Goal: Task Accomplishment & Management: Use online tool/utility

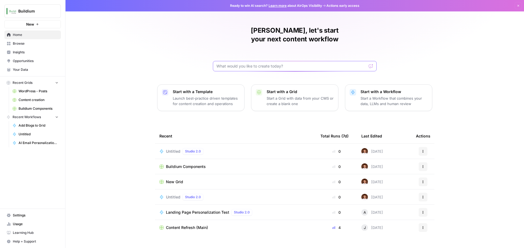
click at [251, 64] on input "text" at bounding box center [291, 66] width 150 height 5
click at [23, 45] on span "Browse" at bounding box center [36, 43] width 46 height 5
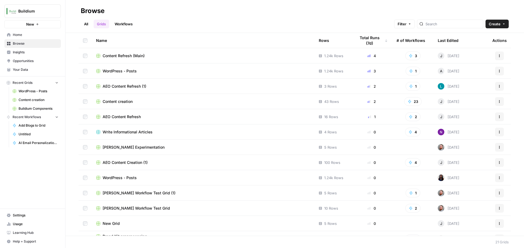
click at [127, 24] on link "Workflows" at bounding box center [123, 24] width 25 height 9
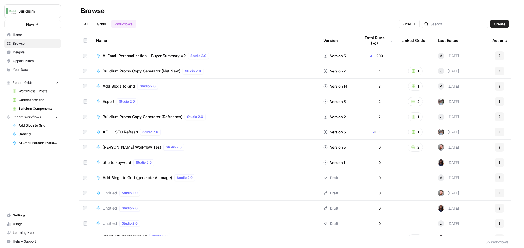
click at [455, 41] on div "Last Edited" at bounding box center [448, 40] width 21 height 15
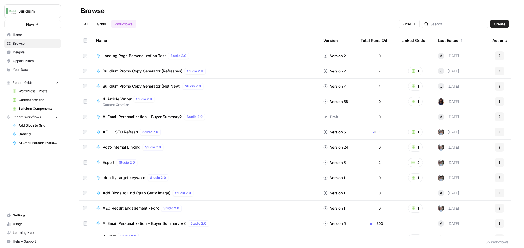
click at [139, 55] on span "Landing Page Personalization Test" at bounding box center [134, 55] width 63 height 5
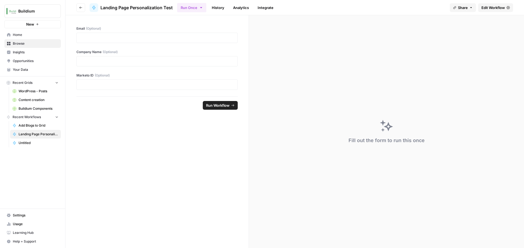
click at [501, 8] on span "Edit Workflow" at bounding box center [492, 7] width 23 height 5
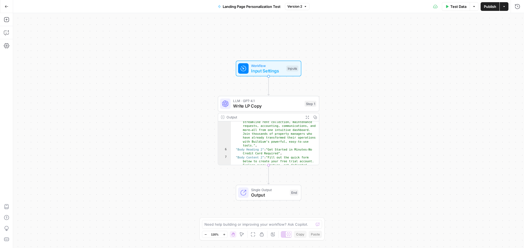
scroll to position [52, 0]
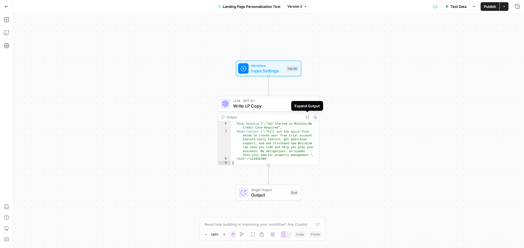
click at [392, 86] on div "Workflow Input Settings Inputs LLM · GPT-4.1 Write LP Copy Step 1 Output Expand…" at bounding box center [268, 130] width 511 height 235
type textarea "**********"
click at [281, 139] on div ""Body Content" : "Buildium empowers you to streamline rent collection, maintena…" at bounding box center [275, 130] width 88 height 79
click at [281, 103] on span "Write LP Copy" at bounding box center [267, 106] width 69 height 7
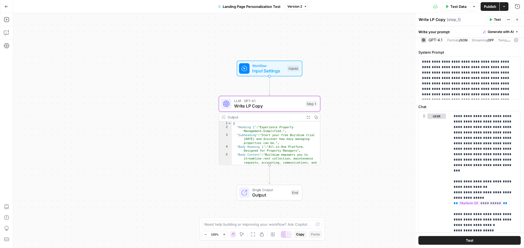
scroll to position [0, 0]
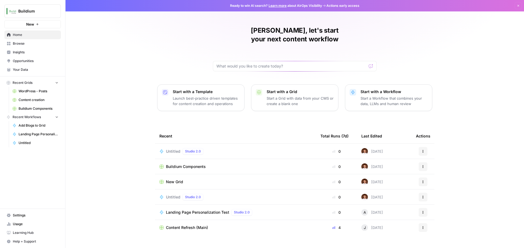
click at [215, 210] on span "Landing Page Personalization Test" at bounding box center [197, 212] width 63 height 5
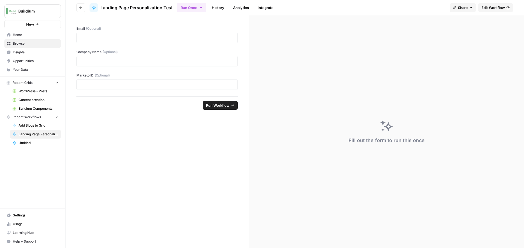
click at [489, 10] on span "Edit Workflow" at bounding box center [492, 7] width 23 height 5
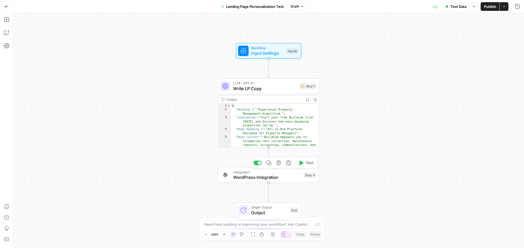
click at [277, 177] on span "WordPress Integration" at bounding box center [267, 177] width 68 height 7
type input "WordPress 1"
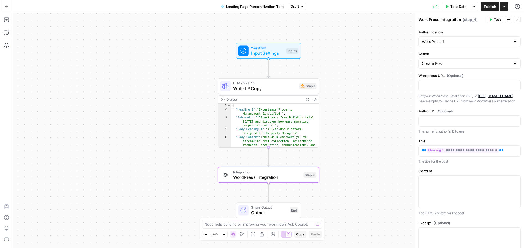
click at [514, 64] on div at bounding box center [515, 63] width 4 height 5
click at [478, 75] on span "Create Post" at bounding box center [466, 76] width 86 height 5
type input "Create Post"
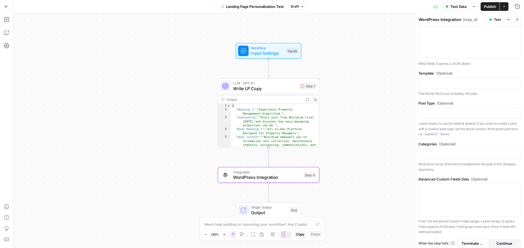
scroll to position [382, 0]
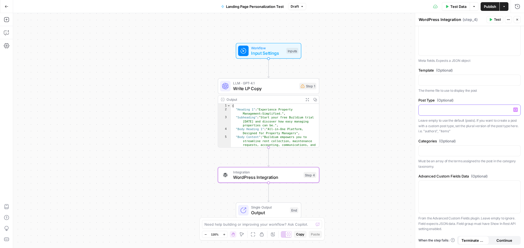
click at [463, 111] on p at bounding box center [469, 109] width 95 height 5
